Goal: Task Accomplishment & Management: Manage account settings

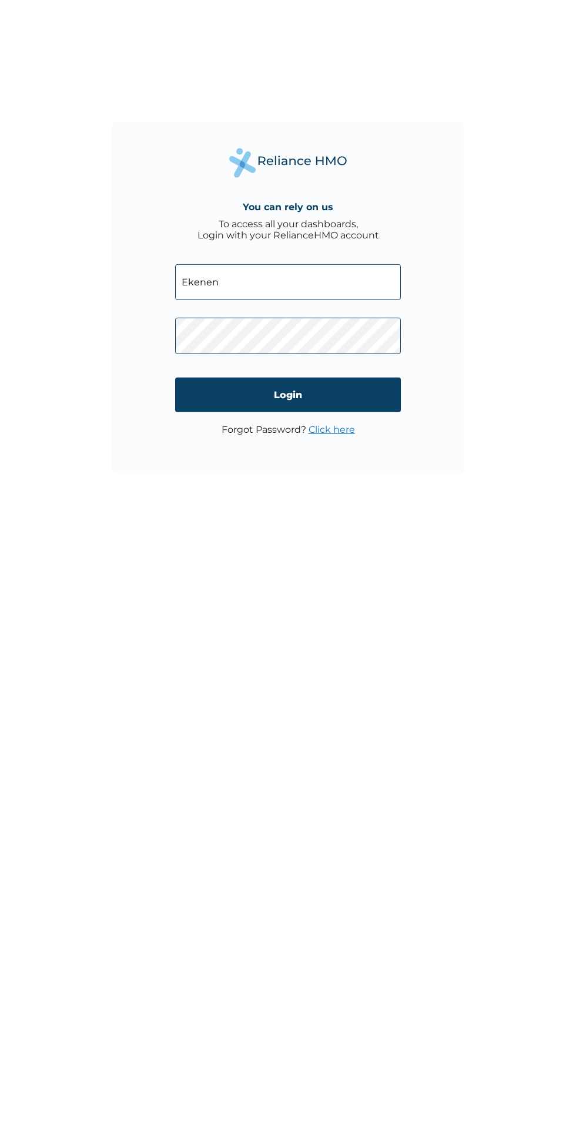
type input "[EMAIL_ADDRESS][DOMAIN_NAME]"
click at [321, 701] on link "Click here" at bounding box center [331, 702] width 46 height 11
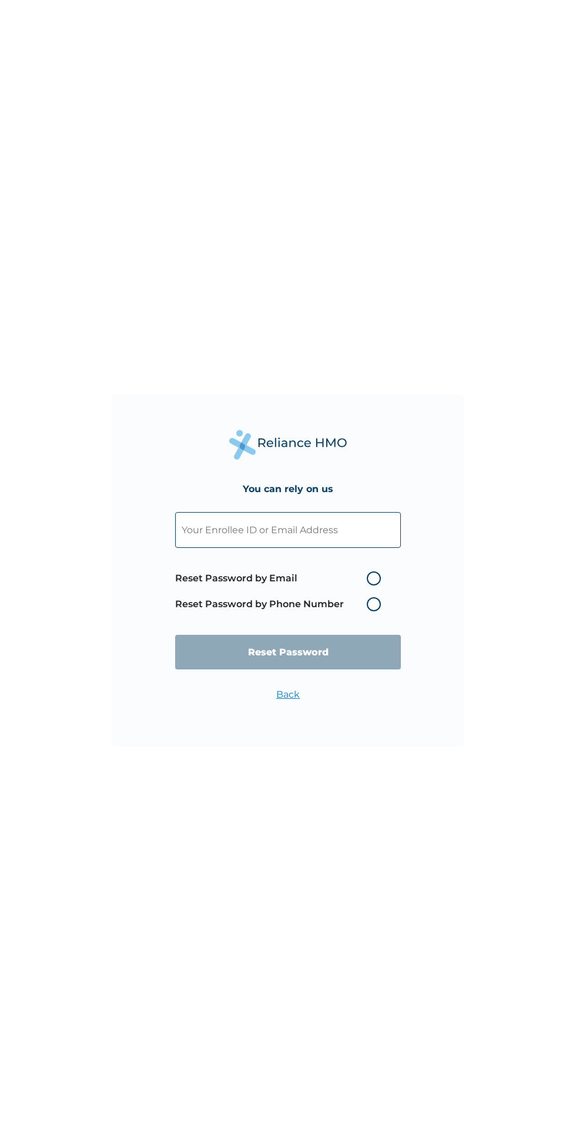
click at [374, 578] on label "Reset Password by Email" at bounding box center [280, 579] width 211 height 14
click at [369, 578] on input "Reset Password by Email" at bounding box center [359, 578] width 19 height 19
radio input "true"
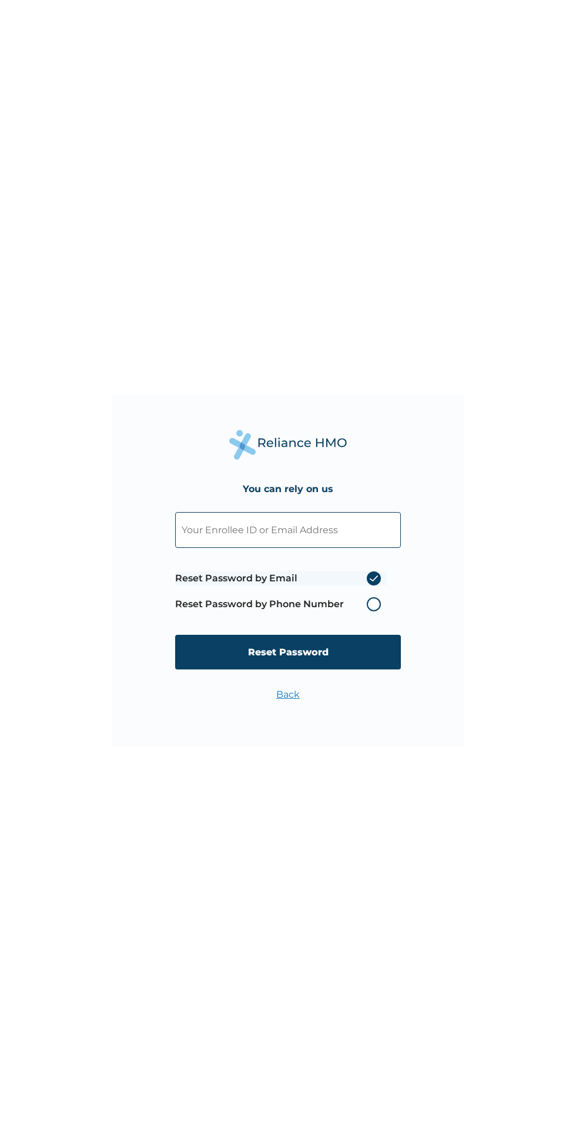
click at [352, 656] on input "Reset Password" at bounding box center [288, 652] width 226 height 35
type input "[EMAIL_ADDRESS][DOMAIN_NAME]"
click at [376, 648] on input "Reset Password" at bounding box center [288, 652] width 226 height 35
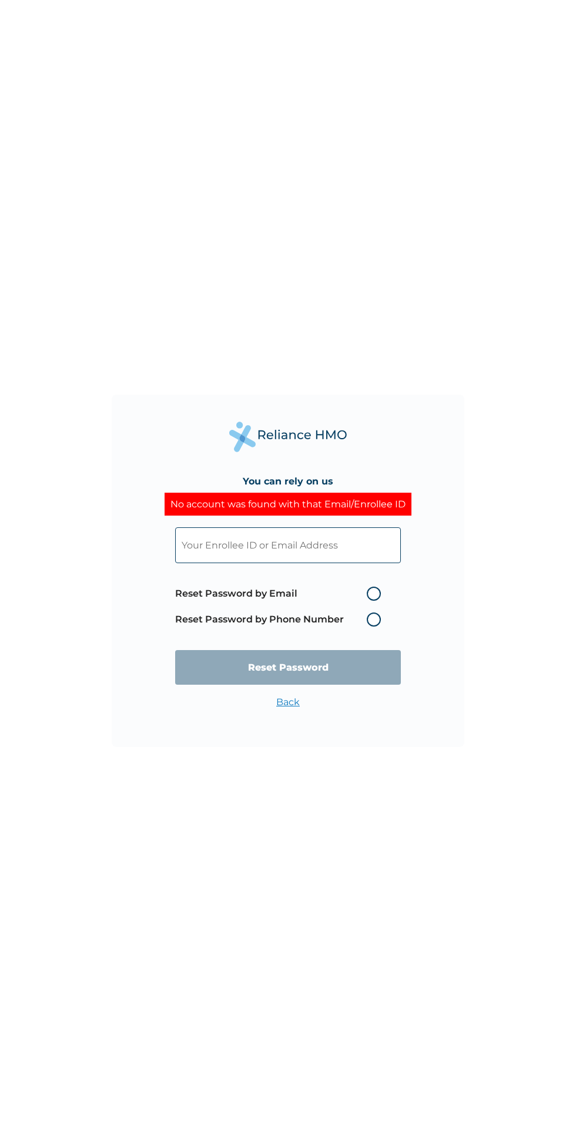
click at [236, 543] on input "text" at bounding box center [288, 545] width 226 height 36
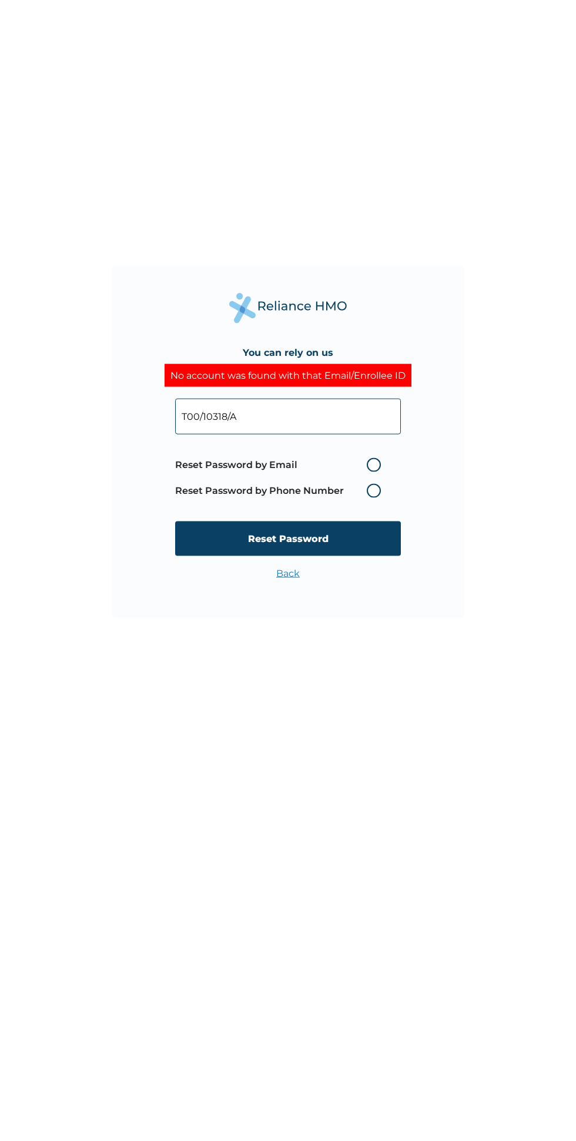
type input "T00/10318/A"
click at [270, 590] on label "Reset Password by Email" at bounding box center [280, 594] width 211 height 14
click at [350, 590] on input "Reset Password by Email" at bounding box center [359, 593] width 19 height 19
radio input "true"
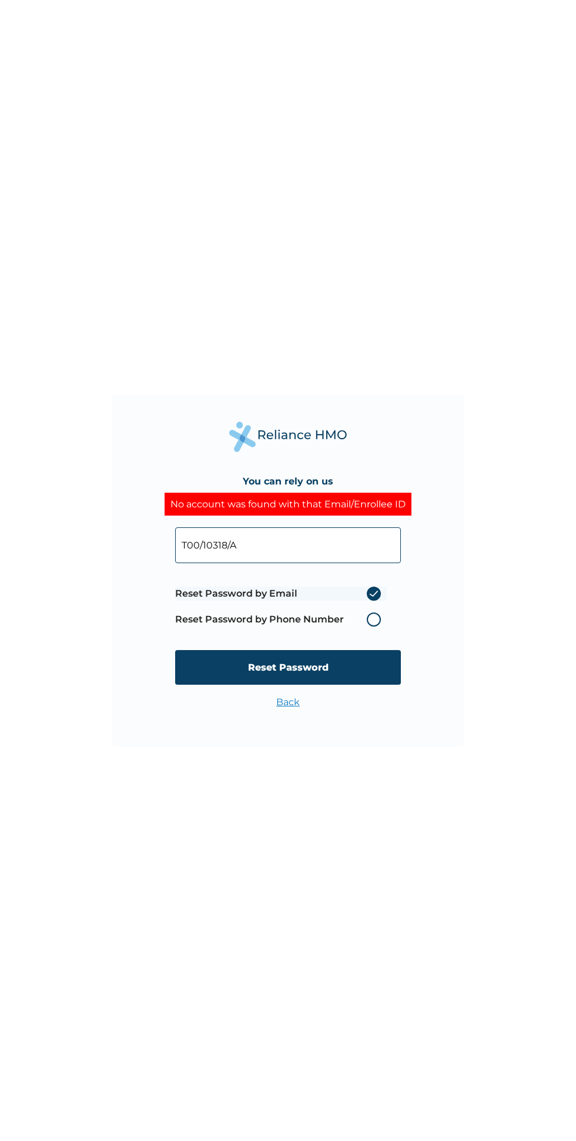
click at [232, 664] on input "Reset Password" at bounding box center [288, 667] width 226 height 35
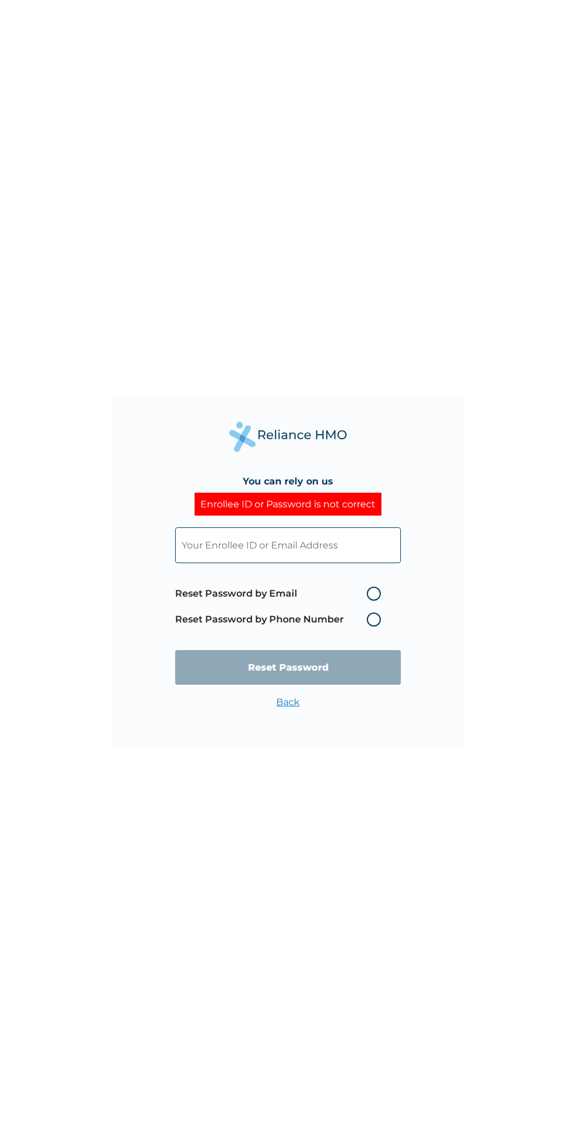
click at [351, 547] on input "text" at bounding box center [288, 545] width 226 height 36
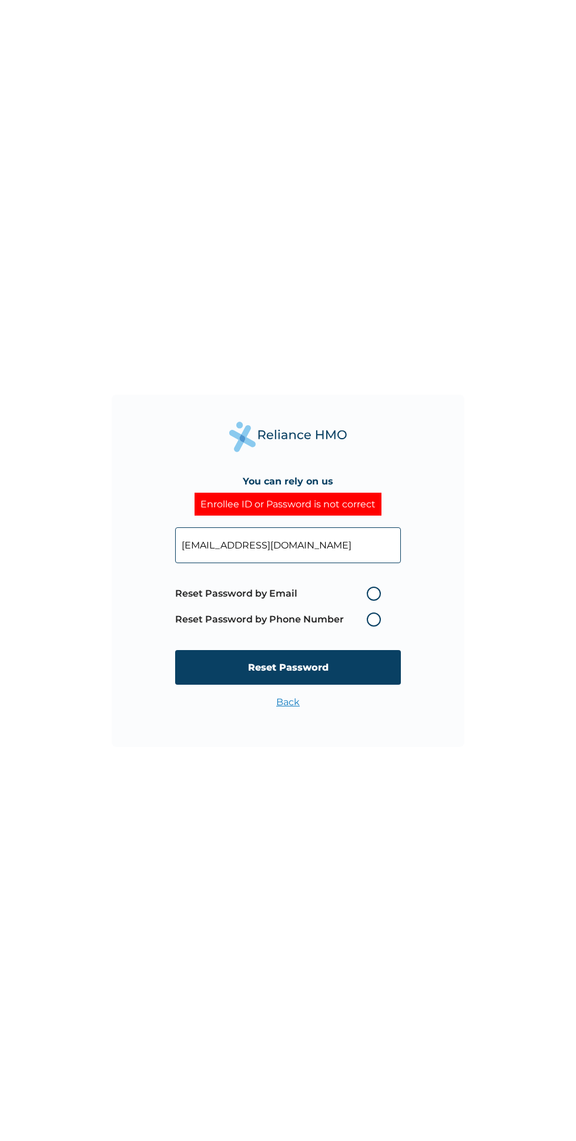
click at [176, 544] on input "[EMAIL_ADDRESS][DOMAIN_NAME]" at bounding box center [288, 545] width 226 height 36
type input "[EMAIL_ADDRESS][DOMAIN_NAME]"
click at [374, 592] on label "Reset Password by Email" at bounding box center [280, 594] width 211 height 14
click at [369, 592] on input "Reset Password by Email" at bounding box center [359, 593] width 19 height 19
radio input "true"
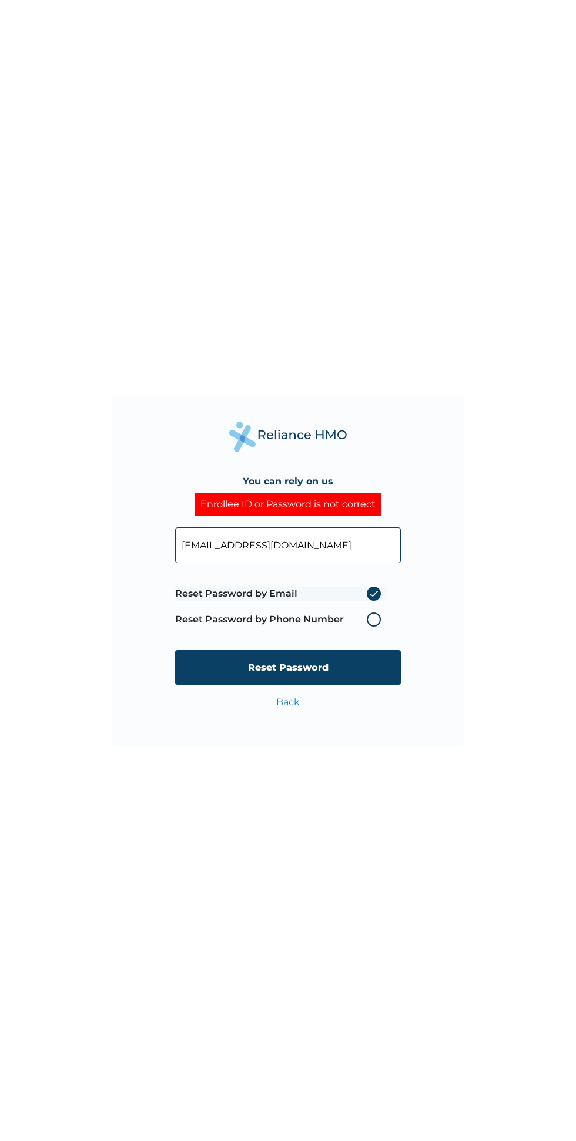
click at [363, 664] on input "Reset Password" at bounding box center [288, 667] width 226 height 35
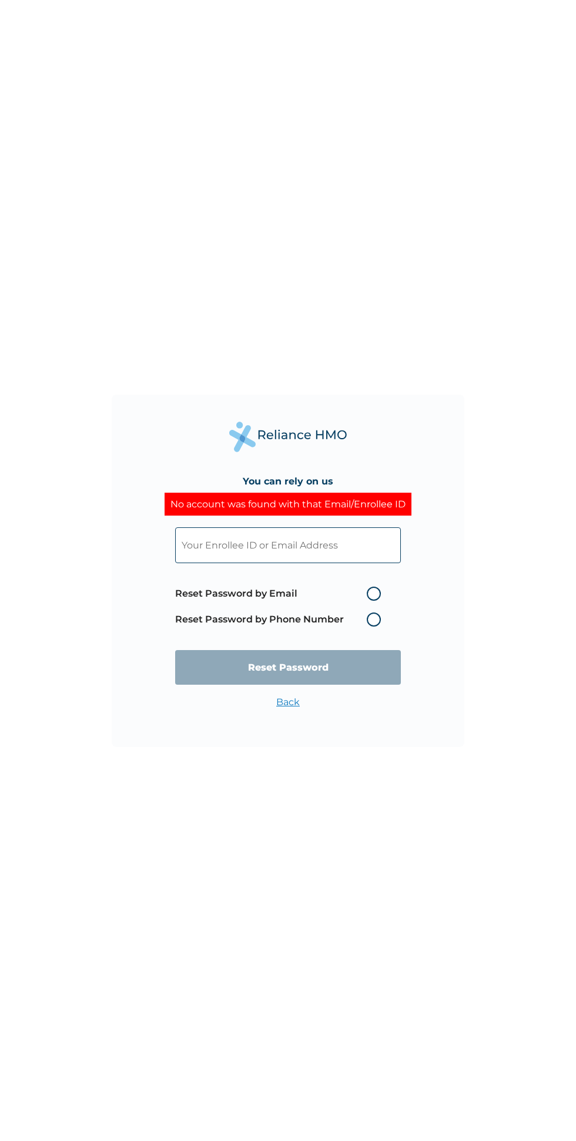
click at [345, 549] on input "text" at bounding box center [288, 545] width 226 height 36
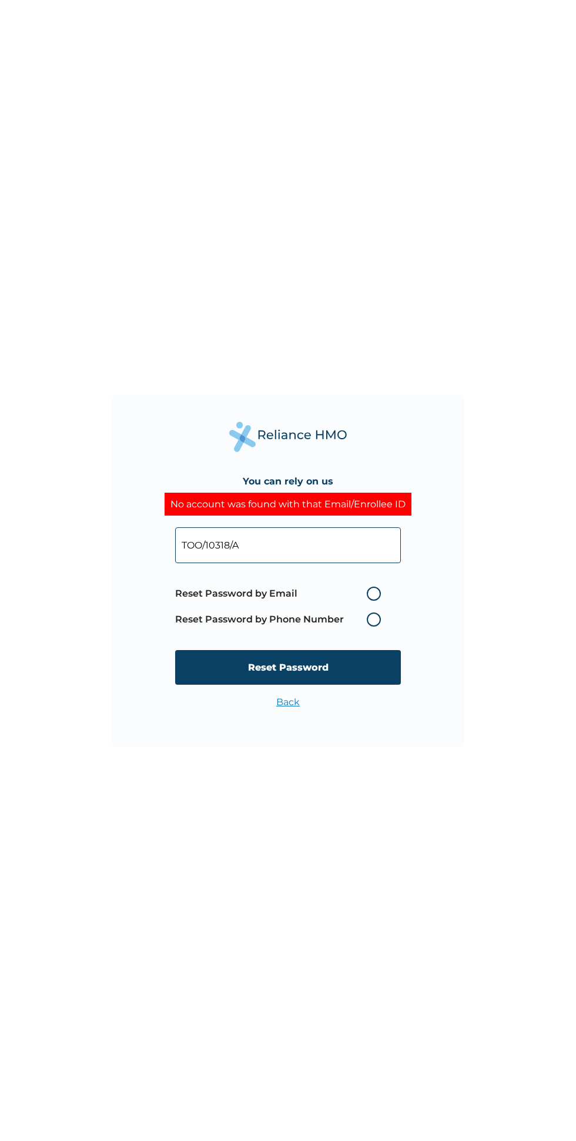
type input "TOO/10318/A"
click at [374, 593] on label "Reset Password by Email" at bounding box center [280, 594] width 211 height 14
click at [369, 593] on input "Reset Password by Email" at bounding box center [359, 593] width 19 height 19
radio input "true"
click at [355, 660] on input "Reset Password" at bounding box center [288, 667] width 226 height 35
